Goal: Obtain resource: Download file/media

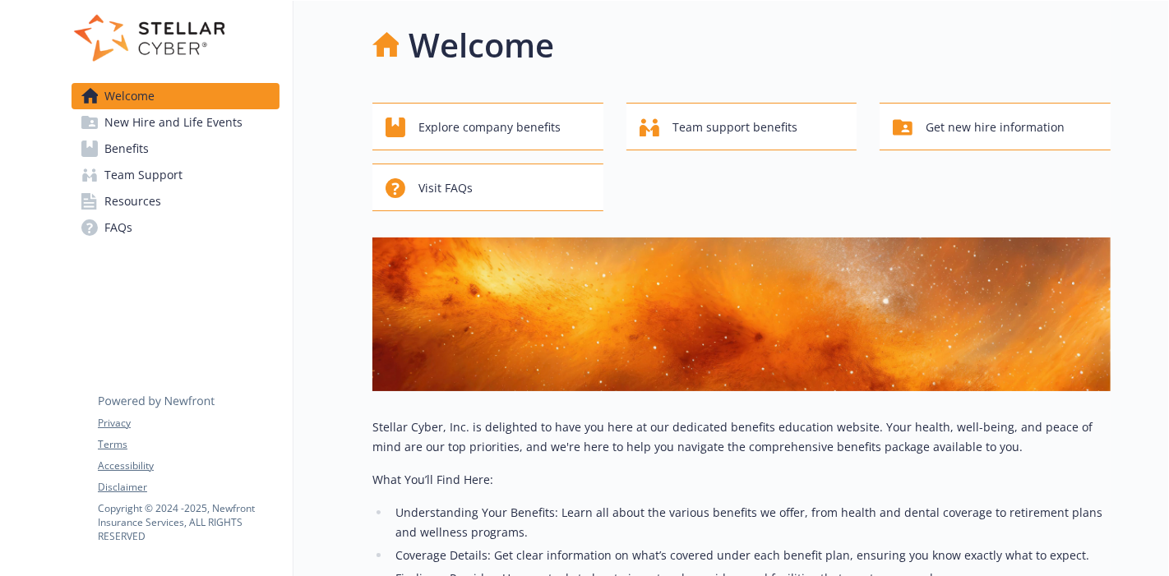
click at [157, 203] on span "Resources" at bounding box center [132, 201] width 57 height 26
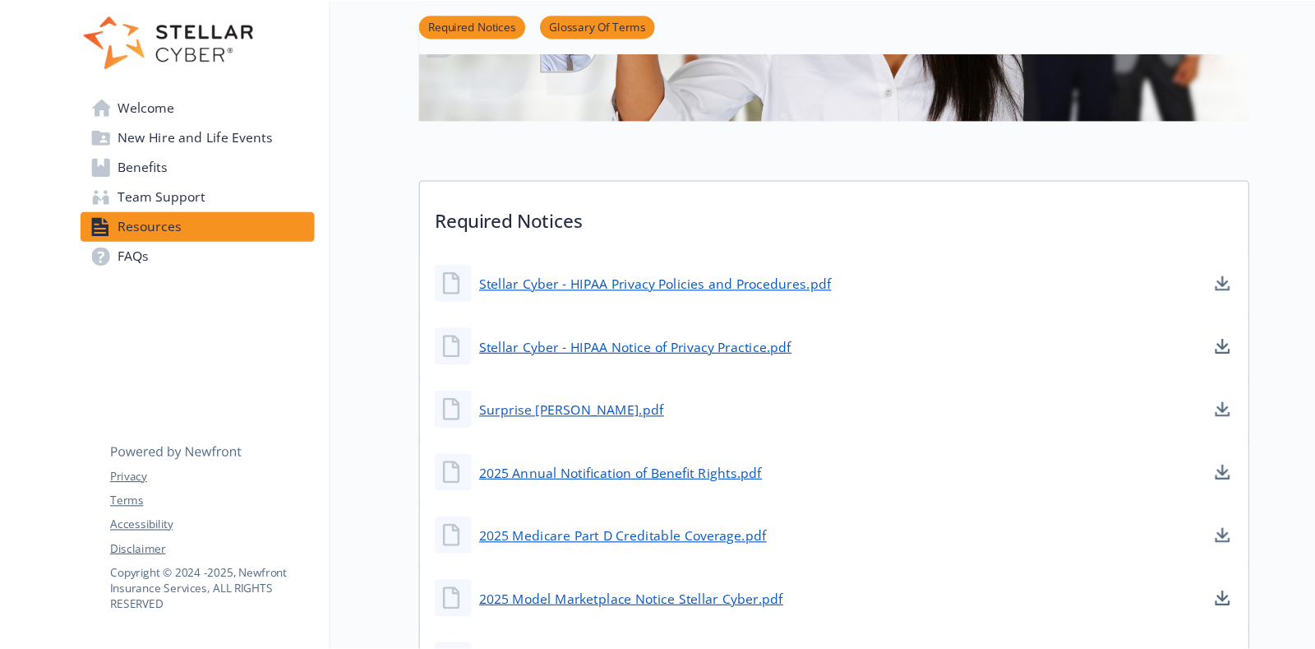
scroll to position [320, 0]
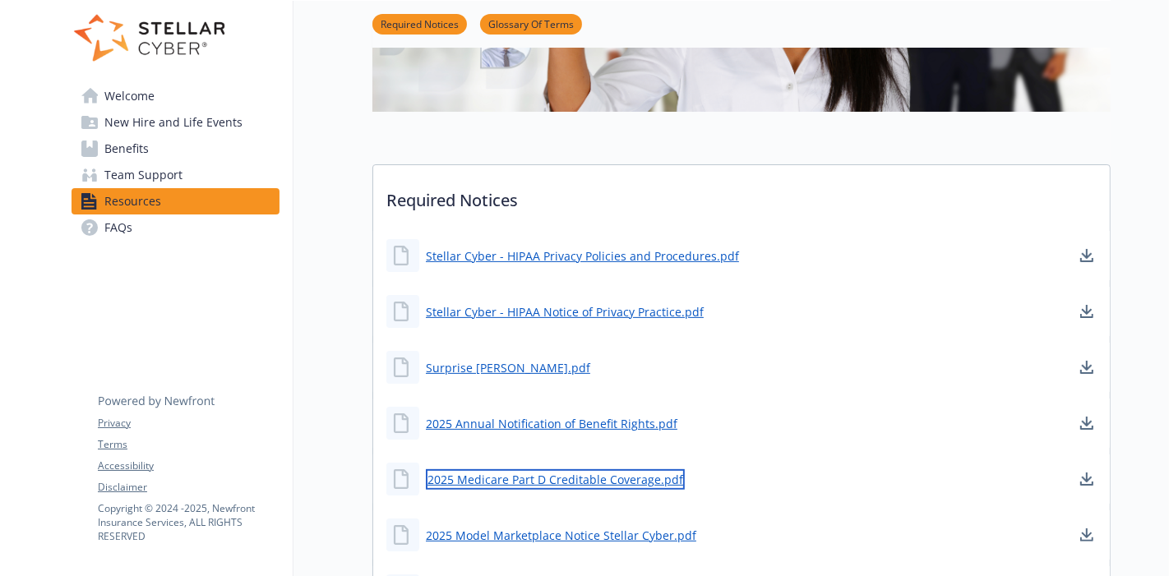
click at [535, 479] on link "2025 Medicare Part D Creditable Coverage.pdf" at bounding box center [555, 479] width 259 height 21
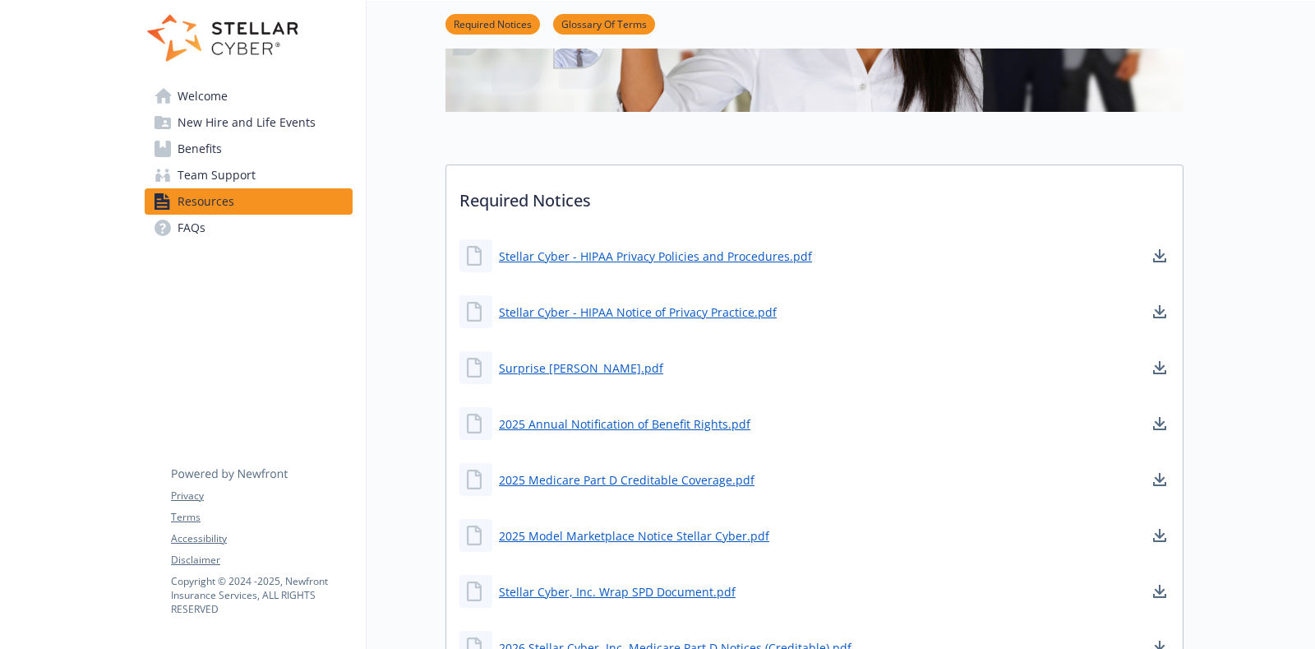
drag, startPoint x: 1134, startPoint y: 1, endPoint x: 960, endPoint y: 436, distance: 469.2
click at [960, 436] on div "2025 Annual Notification of Benefit Rights.pdf" at bounding box center [814, 423] width 737 height 49
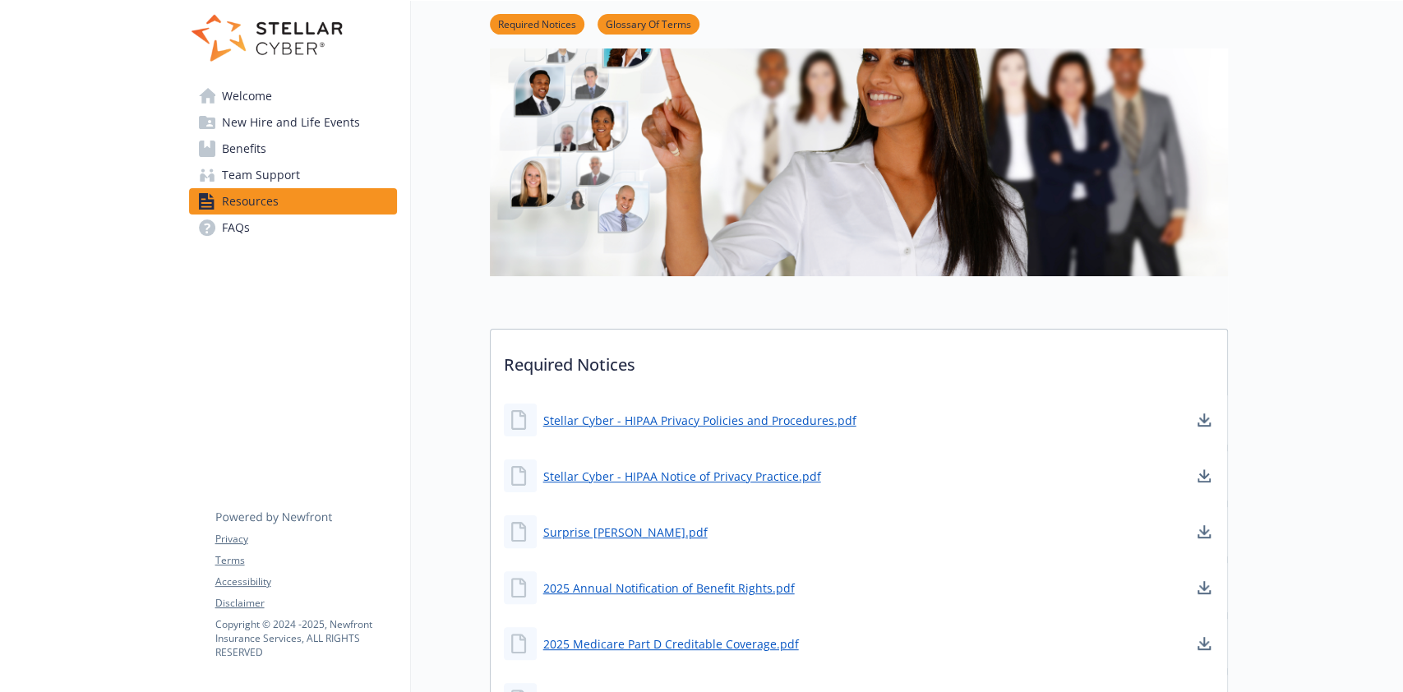
scroll to position [155, 0]
drag, startPoint x: 1300, startPoint y: 6, endPoint x: 1001, endPoint y: 464, distance: 546.5
click at [1001, 464] on div "Stellar Cyber - HIPAA Notice of Privacy Practice.pdf" at bounding box center [859, 475] width 737 height 49
